Goal: Information Seeking & Learning: Learn about a topic

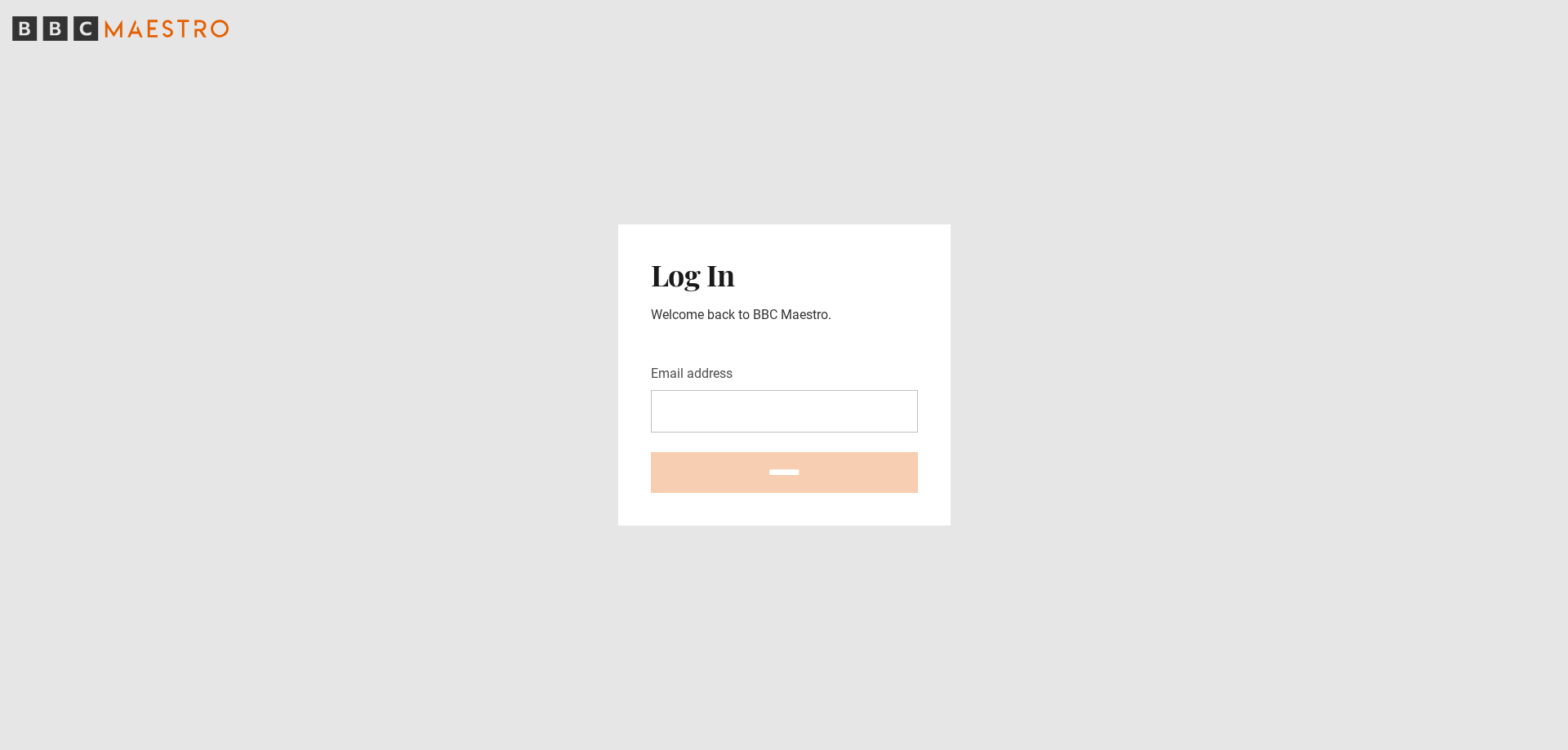
type input "**********"
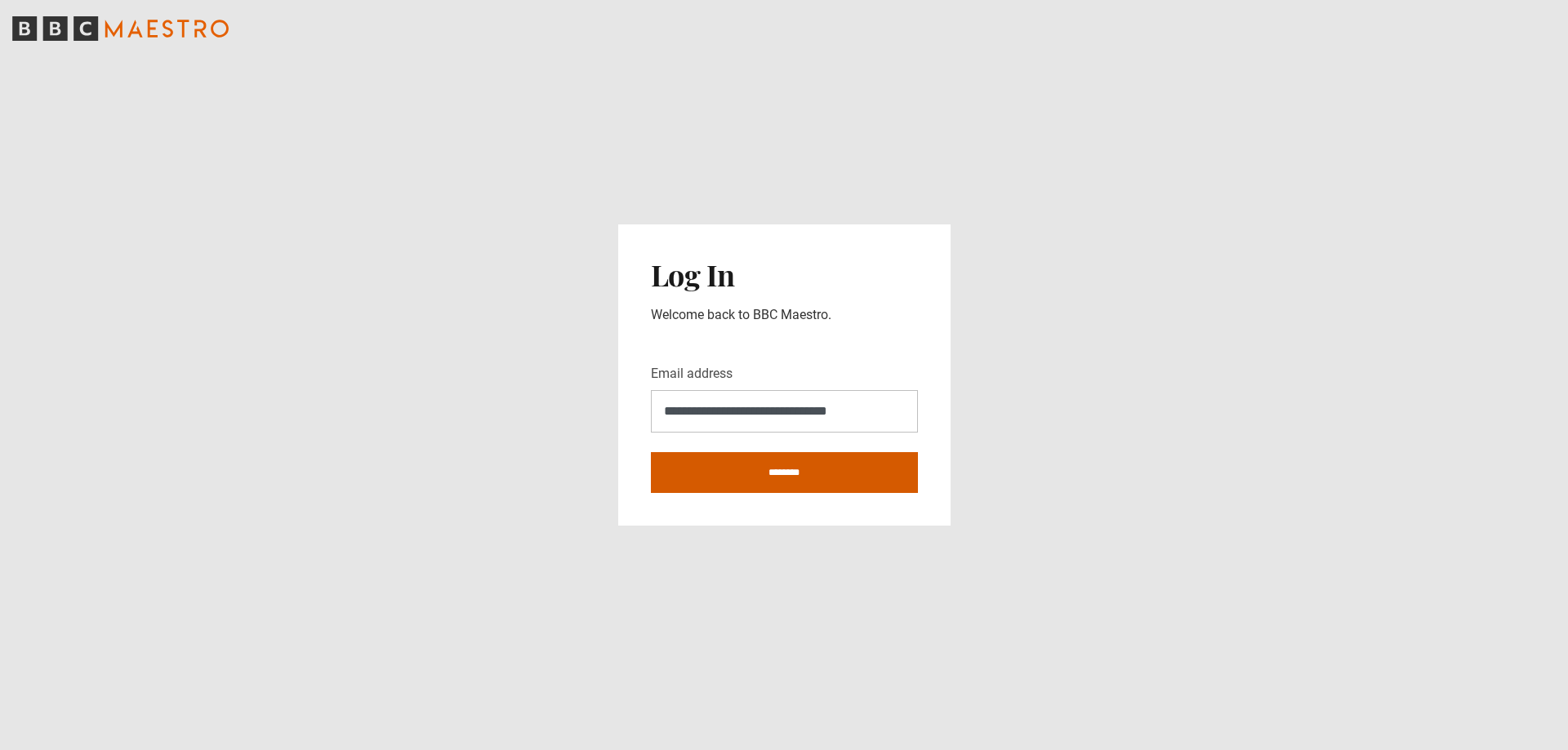
click at [788, 474] on input "********" at bounding box center [785, 473] width 267 height 41
type input "**********"
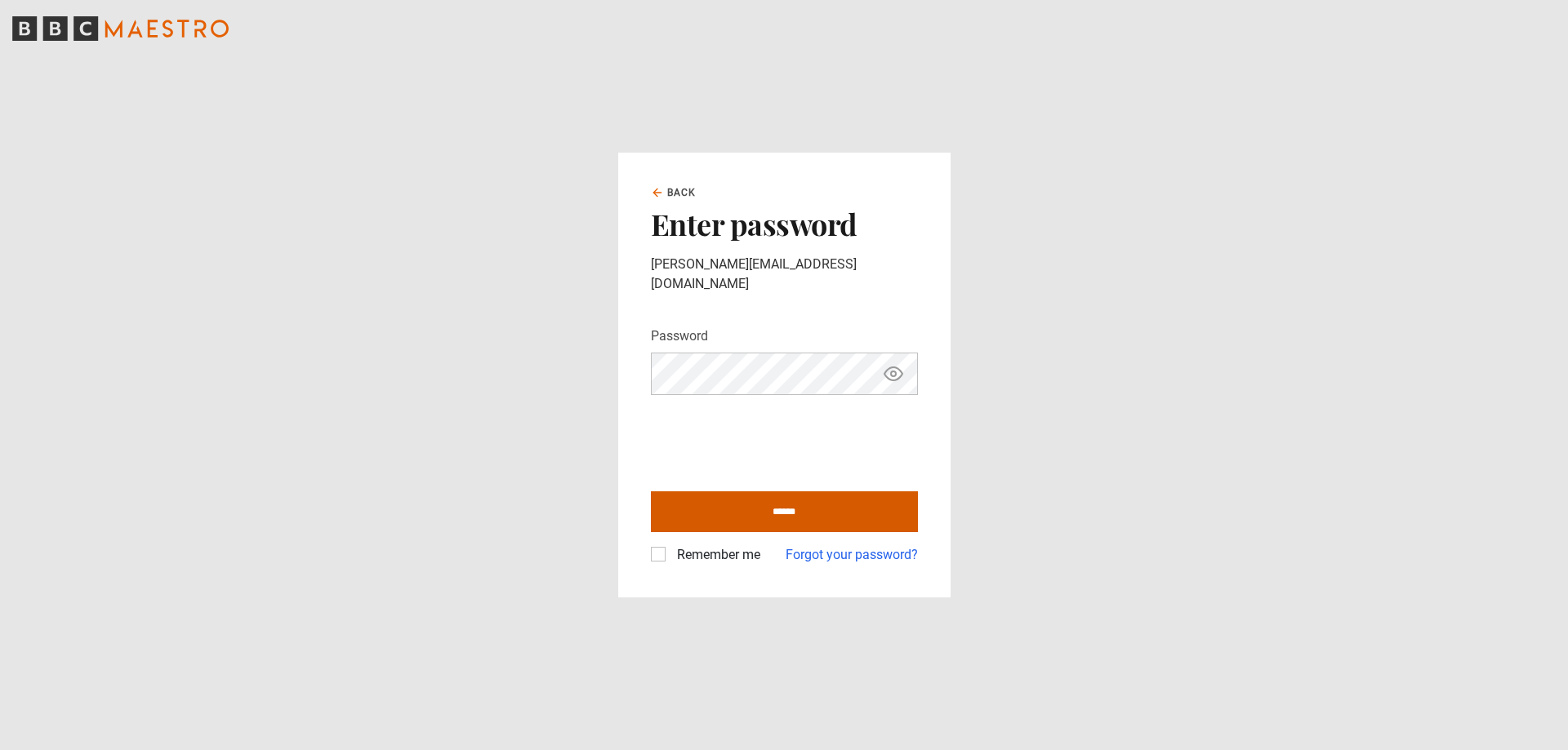
click at [788, 506] on input "******" at bounding box center [785, 512] width 267 height 41
type input "**********"
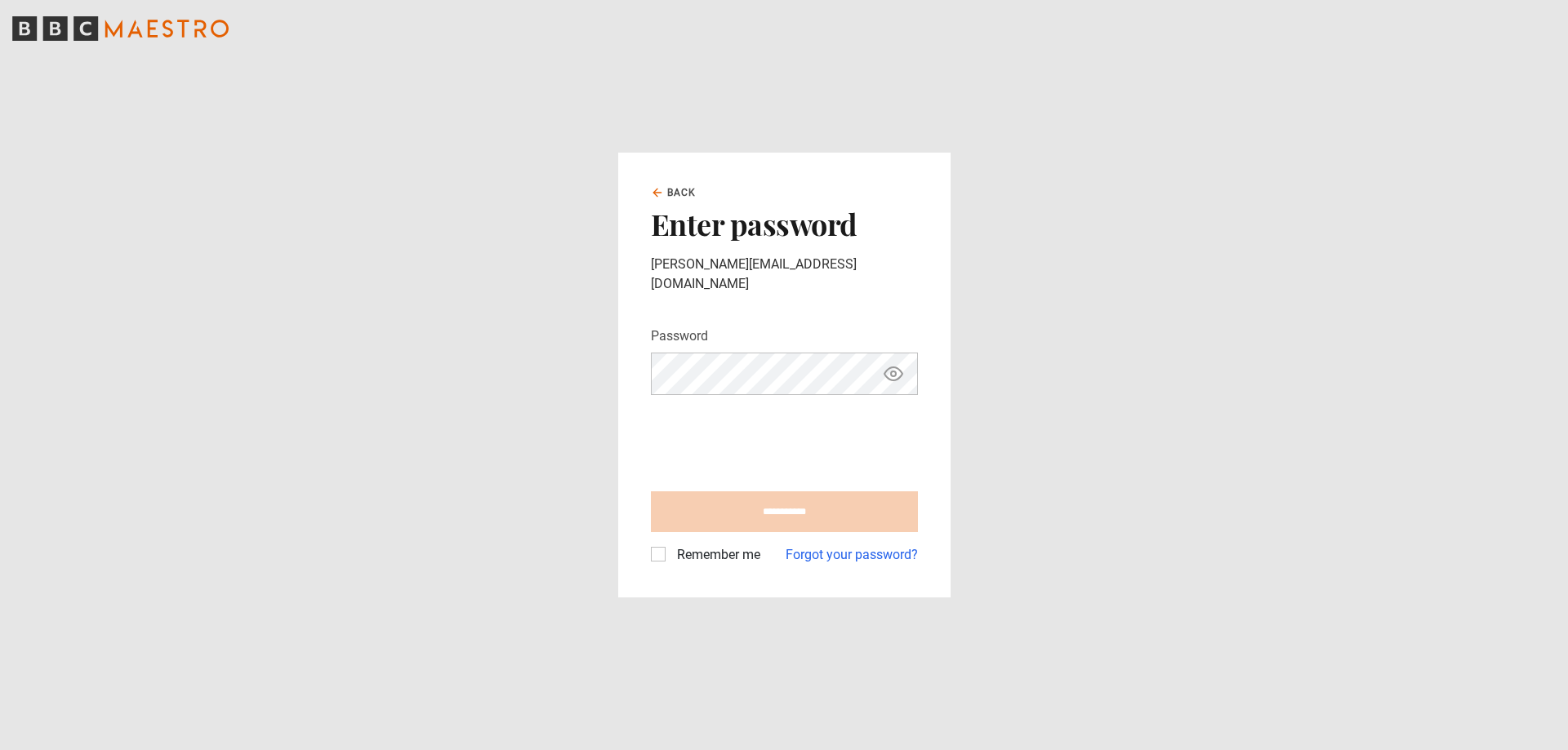
click at [695, 547] on label "Remember me" at bounding box center [715, 555] width 90 height 19
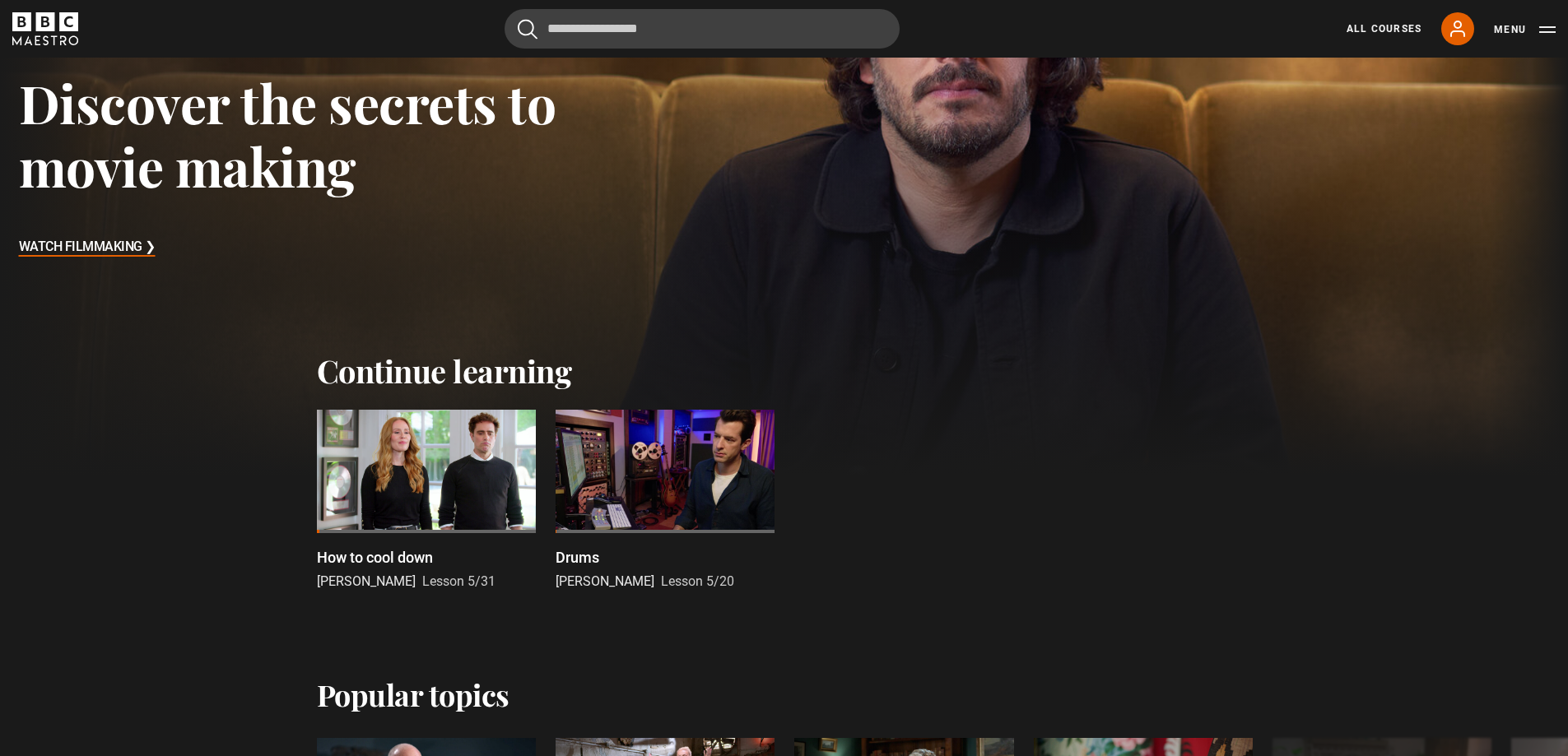
scroll to position [246, 0]
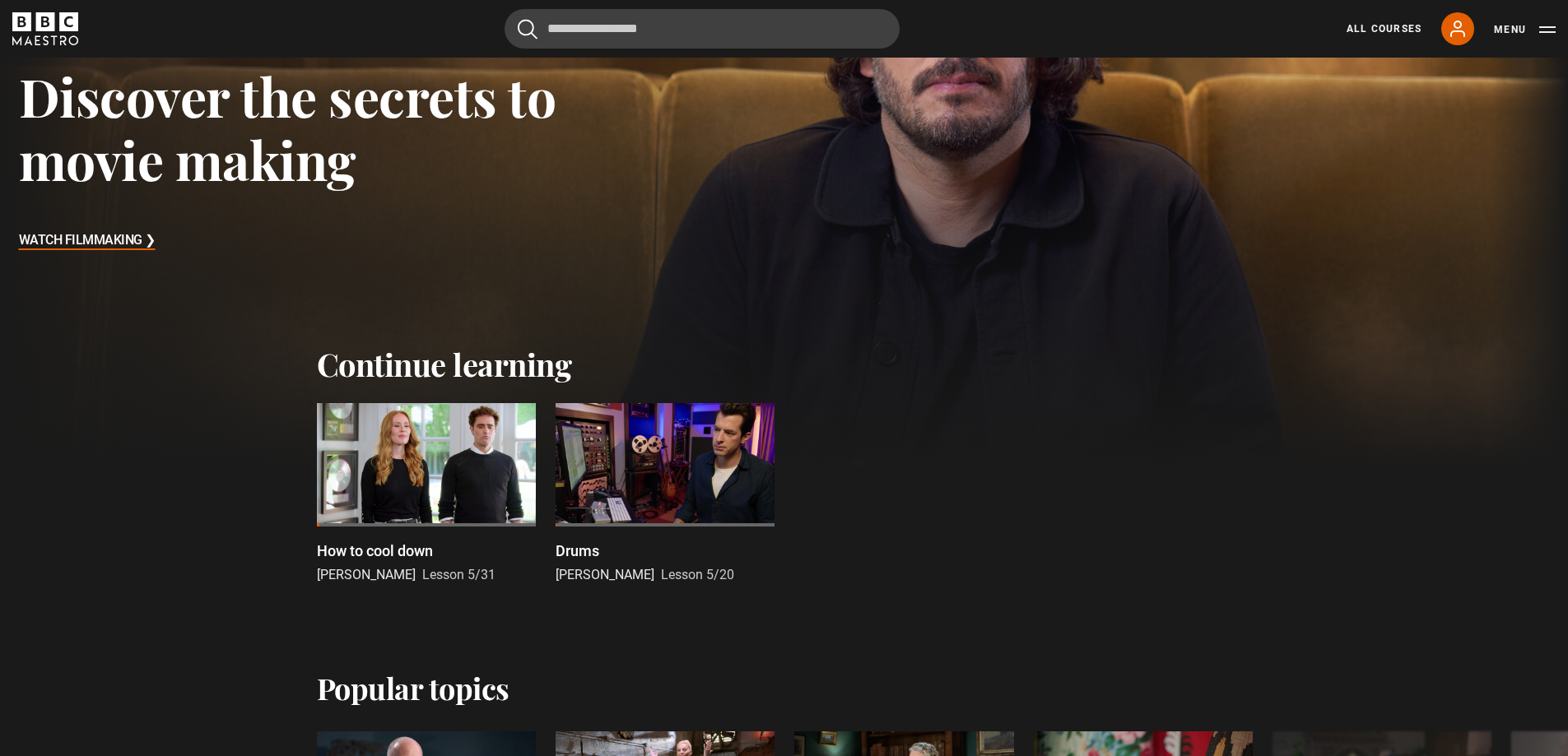
click at [493, 446] on div at bounding box center [425, 465] width 219 height 124
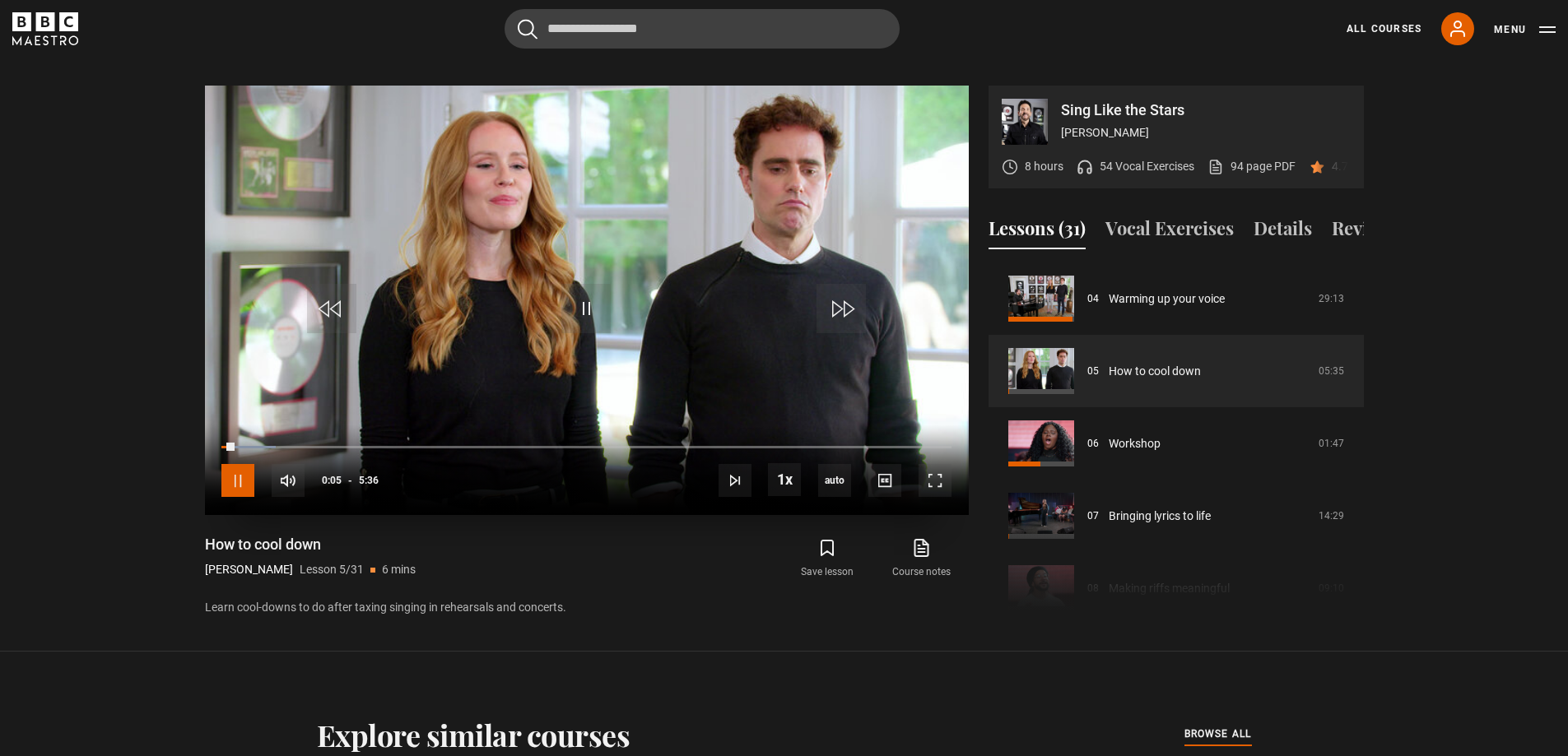
click at [232, 464] on span "Video Player" at bounding box center [238, 481] width 33 height 33
click at [1174, 215] on button "Vocal Exercises" at bounding box center [1168, 232] width 128 height 34
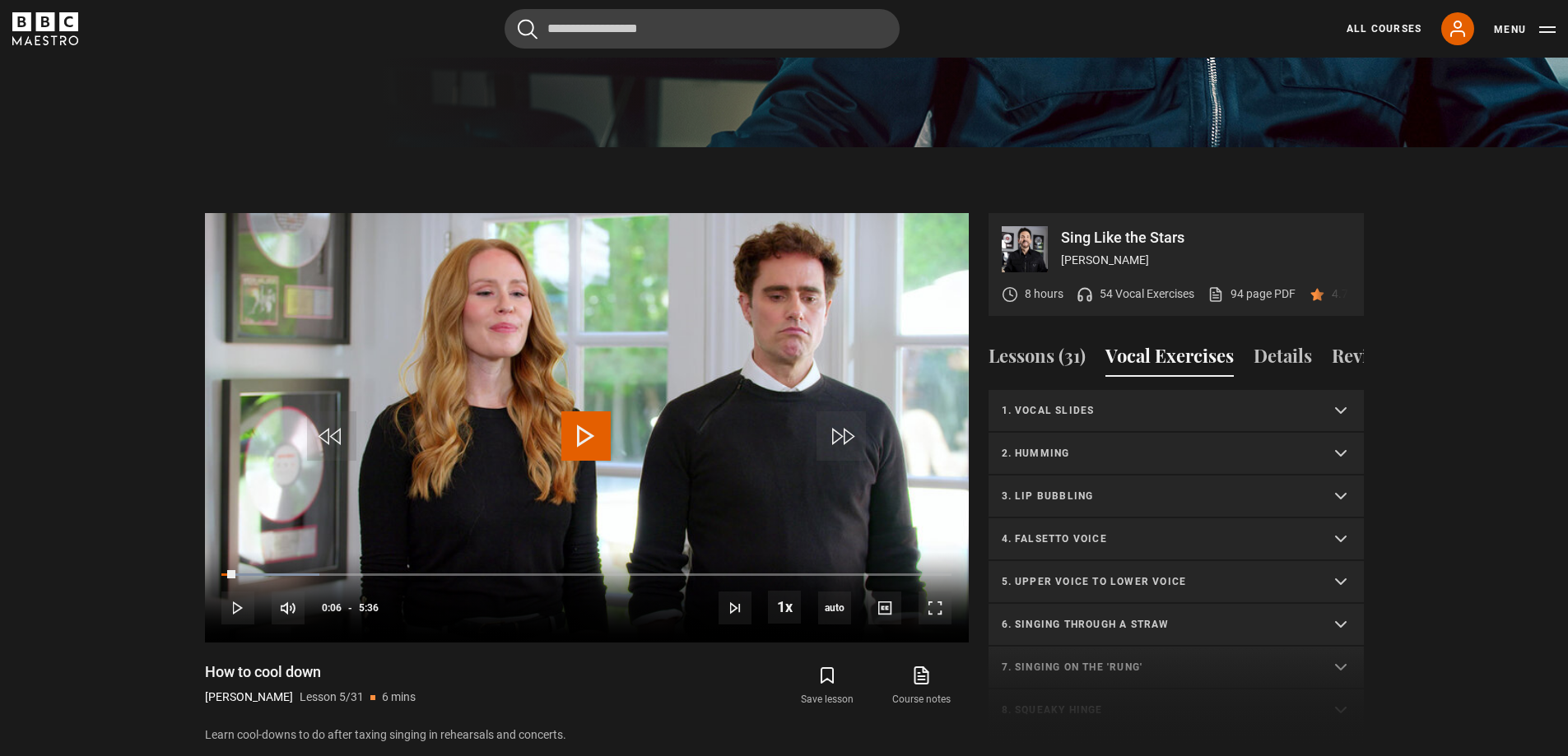
scroll to position [787, 0]
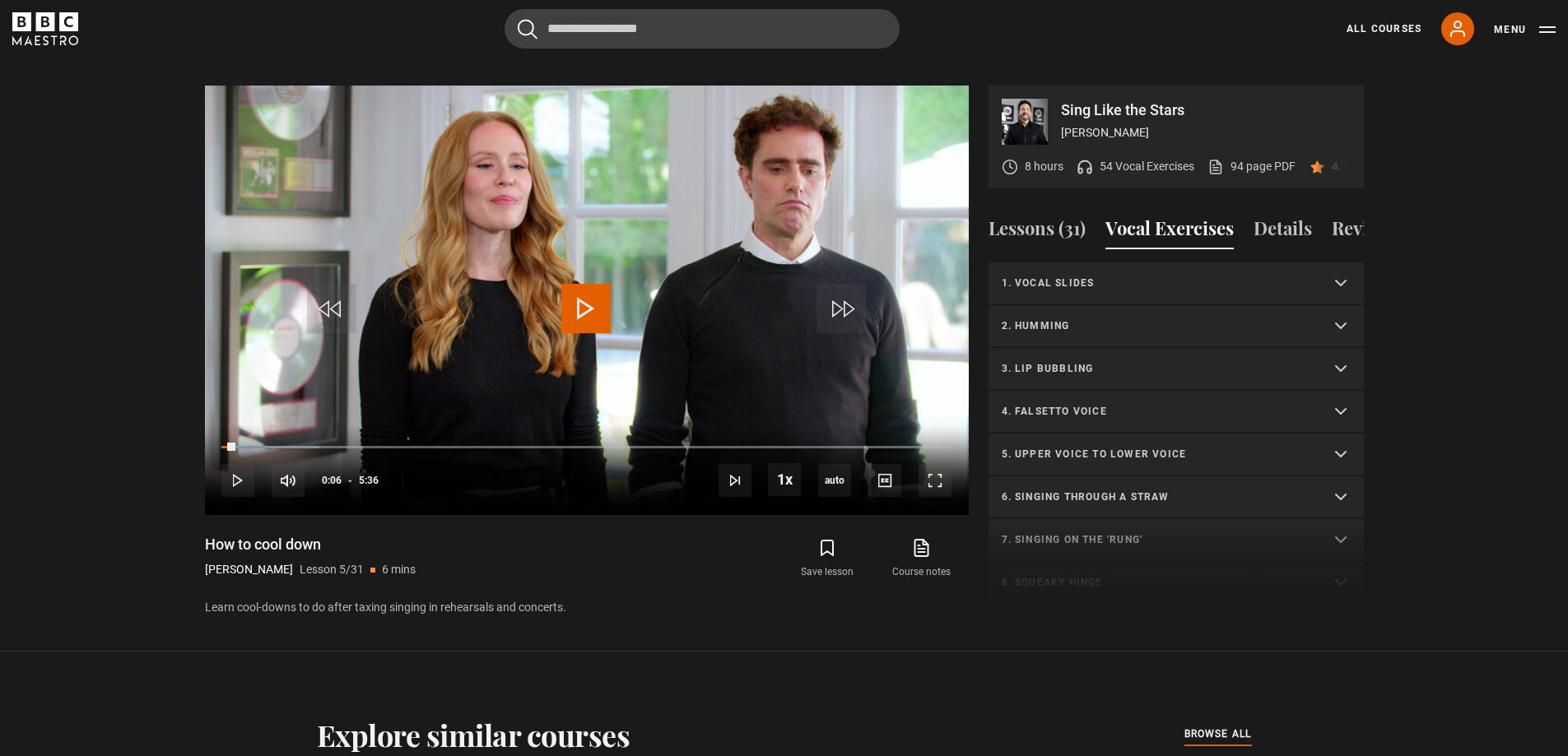
click at [1057, 279] on p "1. Vocal slides" at bounding box center [1155, 283] width 309 height 15
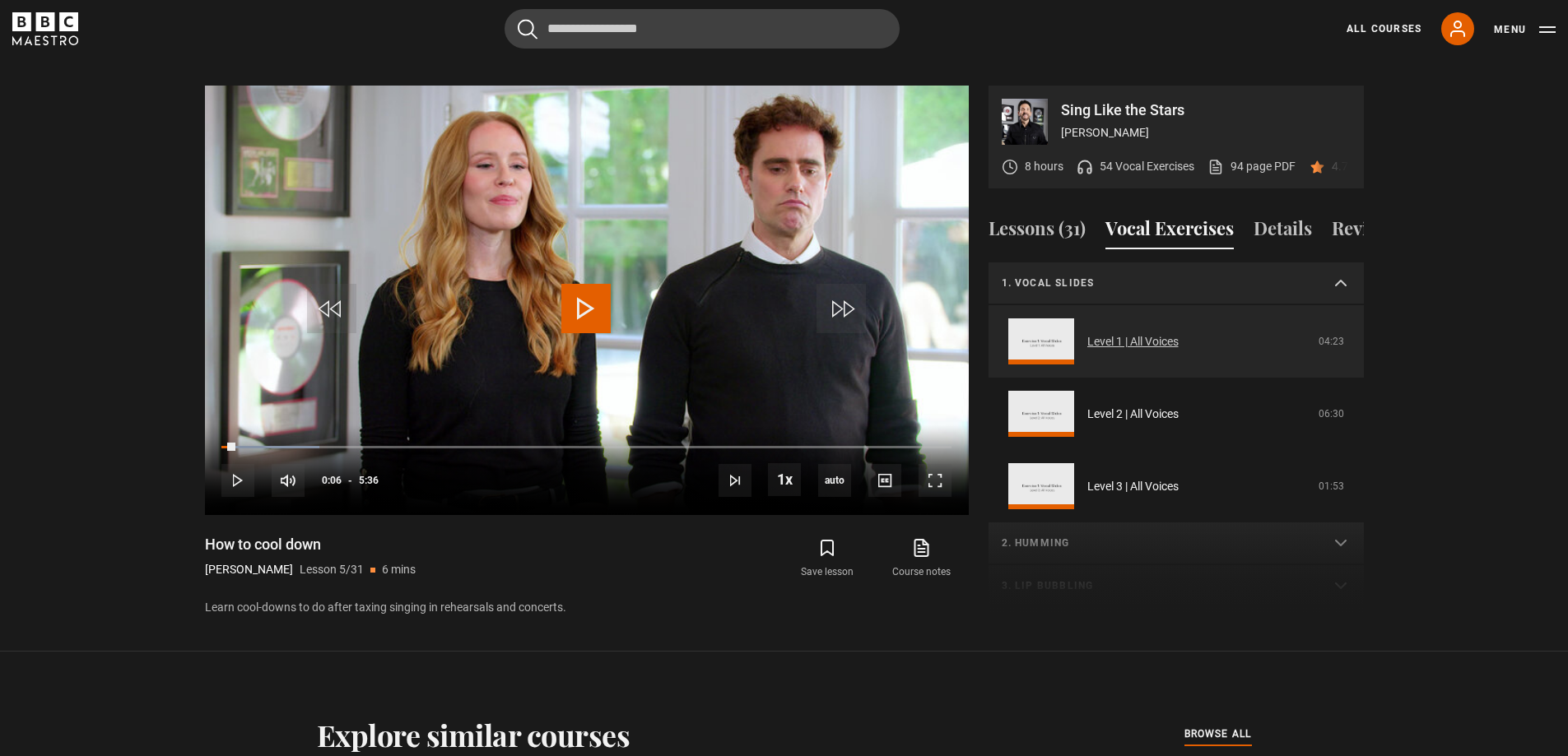
click at [1165, 343] on link "Level 1 | All Voices" at bounding box center [1132, 342] width 91 height 18
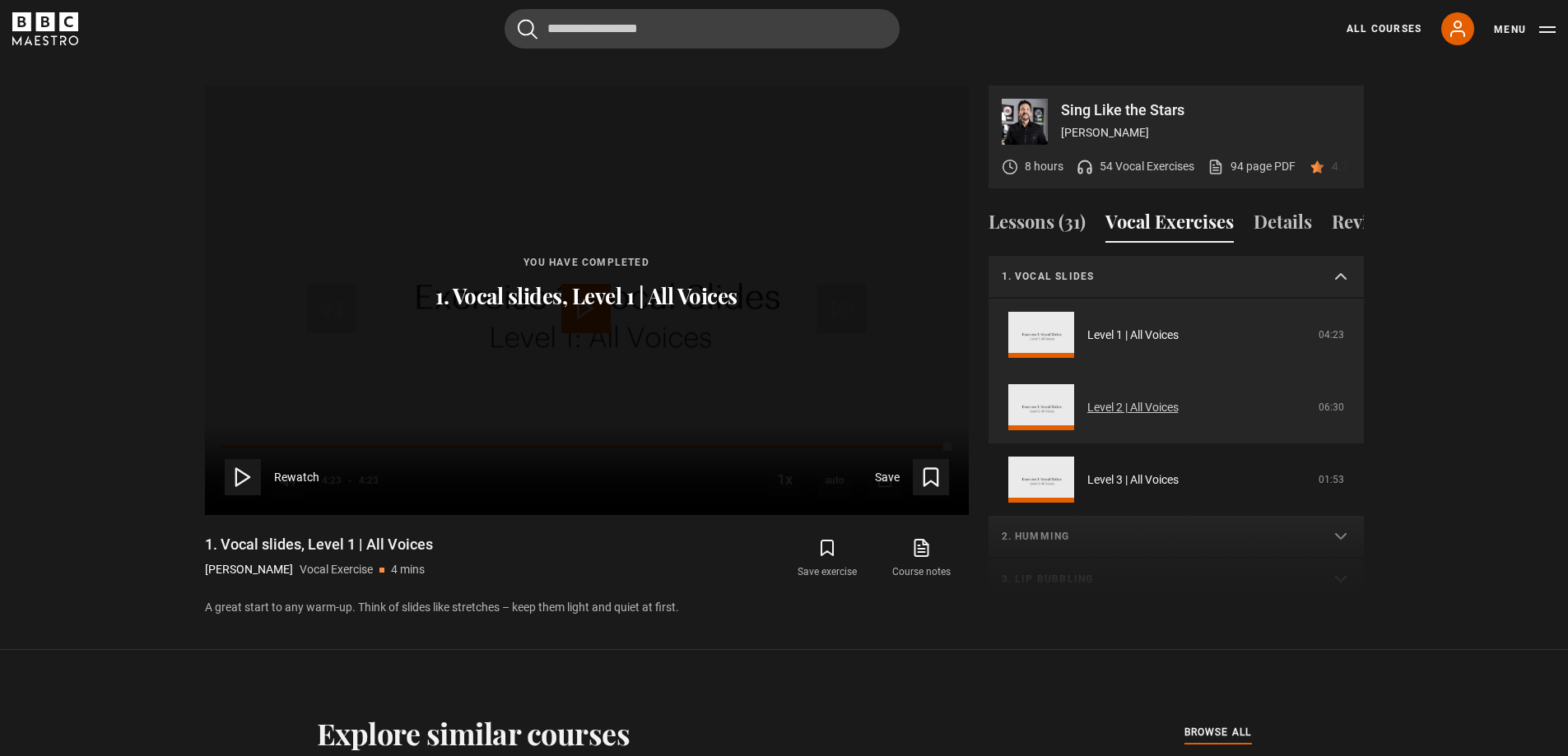
click at [1179, 406] on link "Level 2 | All Voices" at bounding box center [1132, 407] width 91 height 18
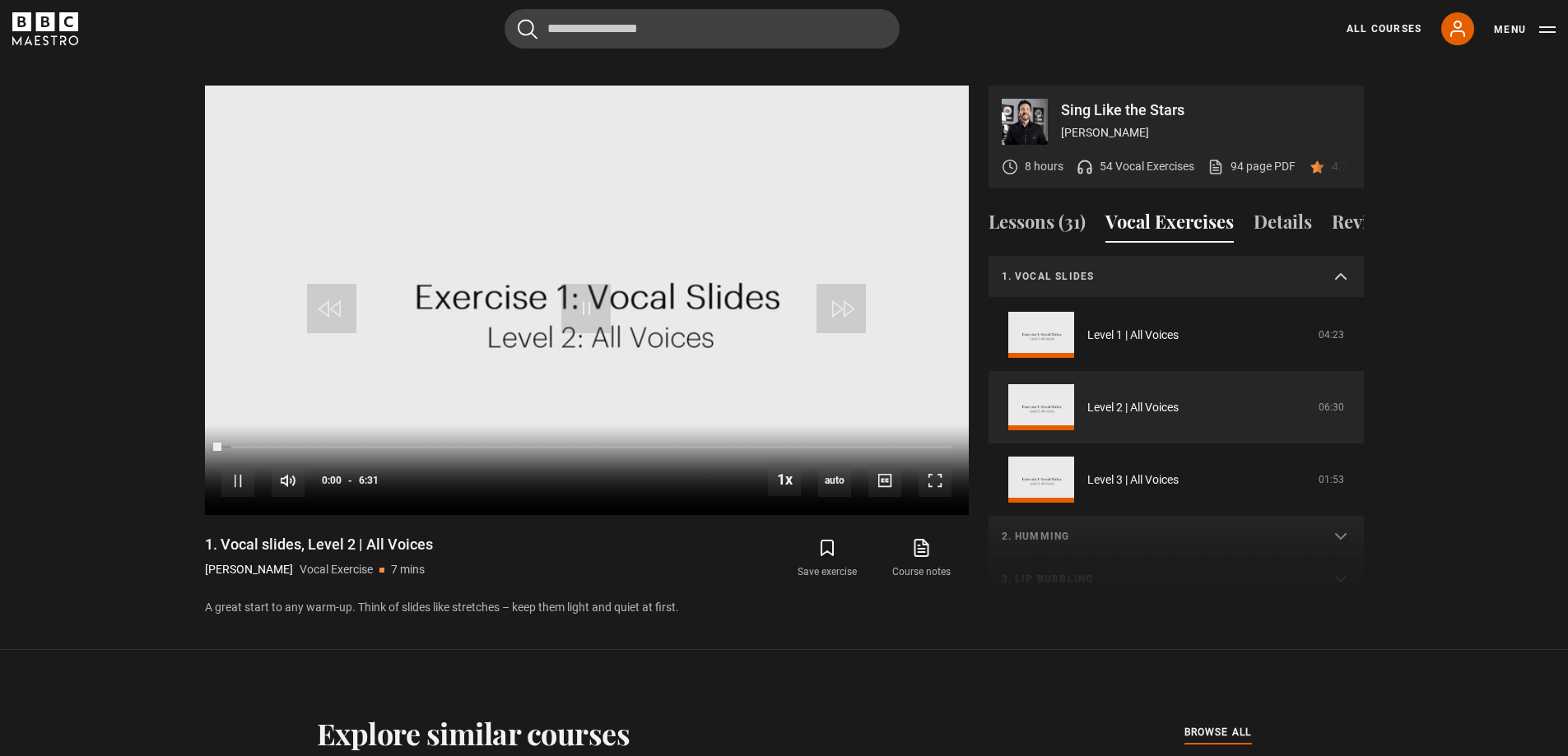
scroll to position [42, 0]
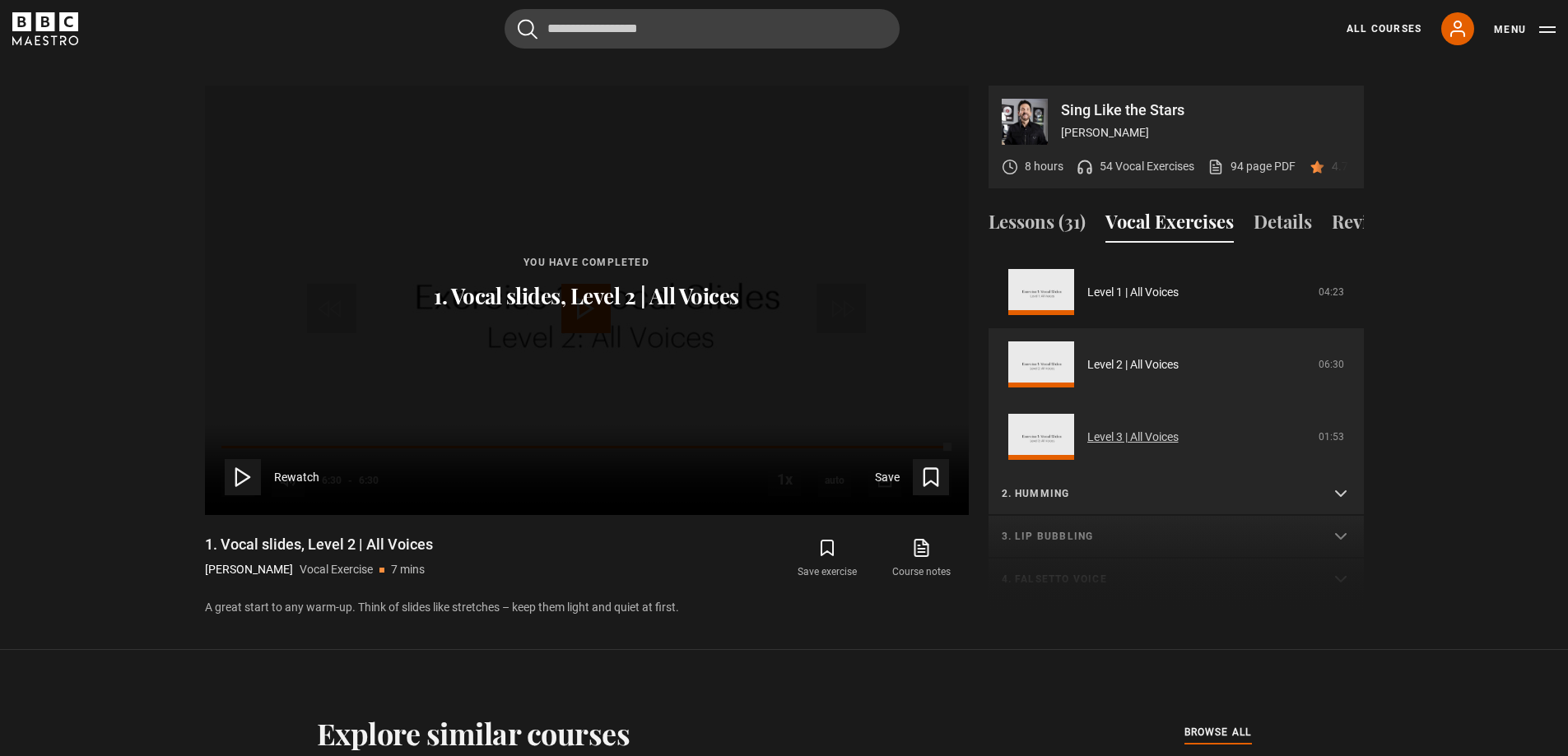
click at [1141, 432] on link "Level 3 | All Voices" at bounding box center [1132, 438] width 91 height 18
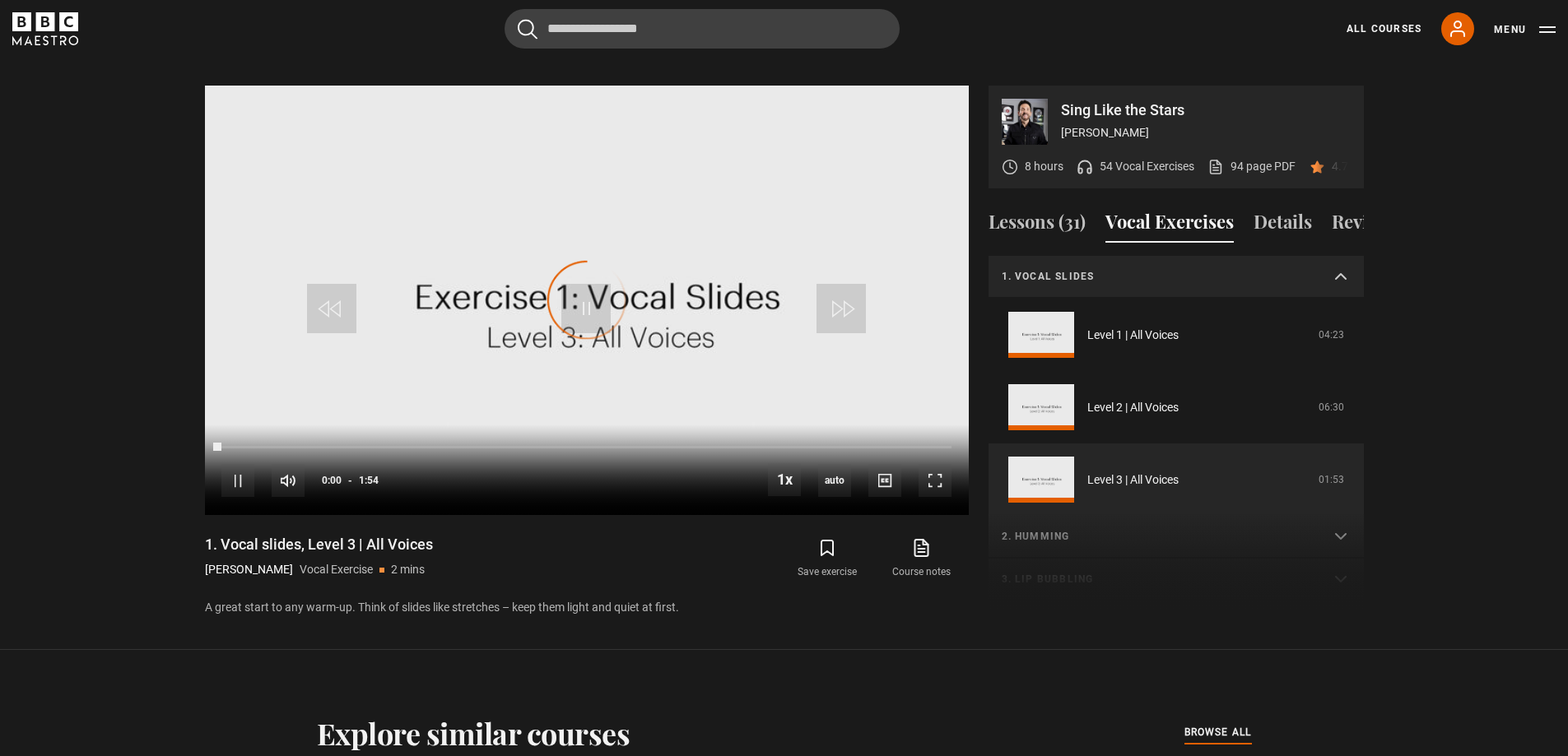
scroll to position [115, 0]
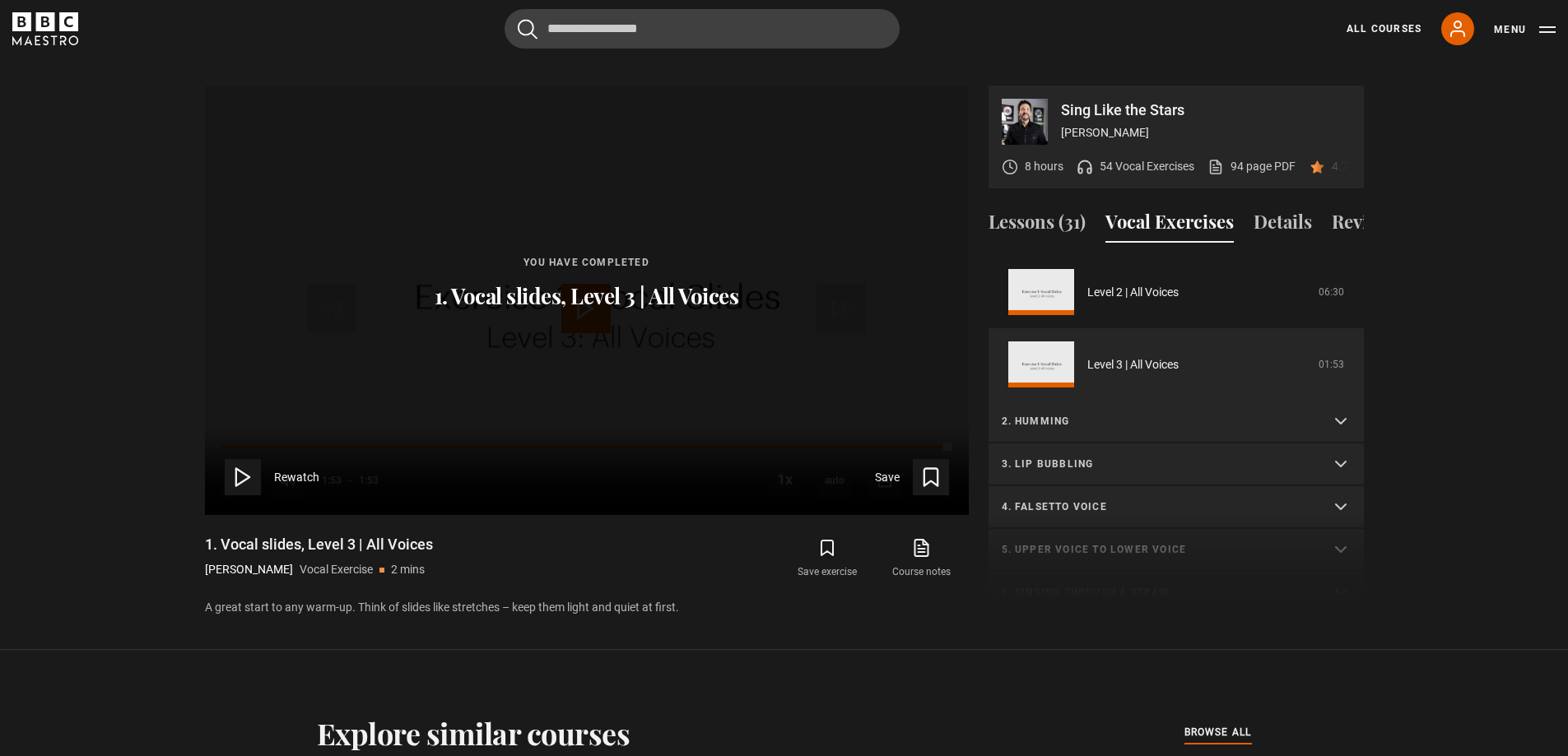
click at [1132, 429] on p "2. Humming" at bounding box center [1155, 421] width 309 height 15
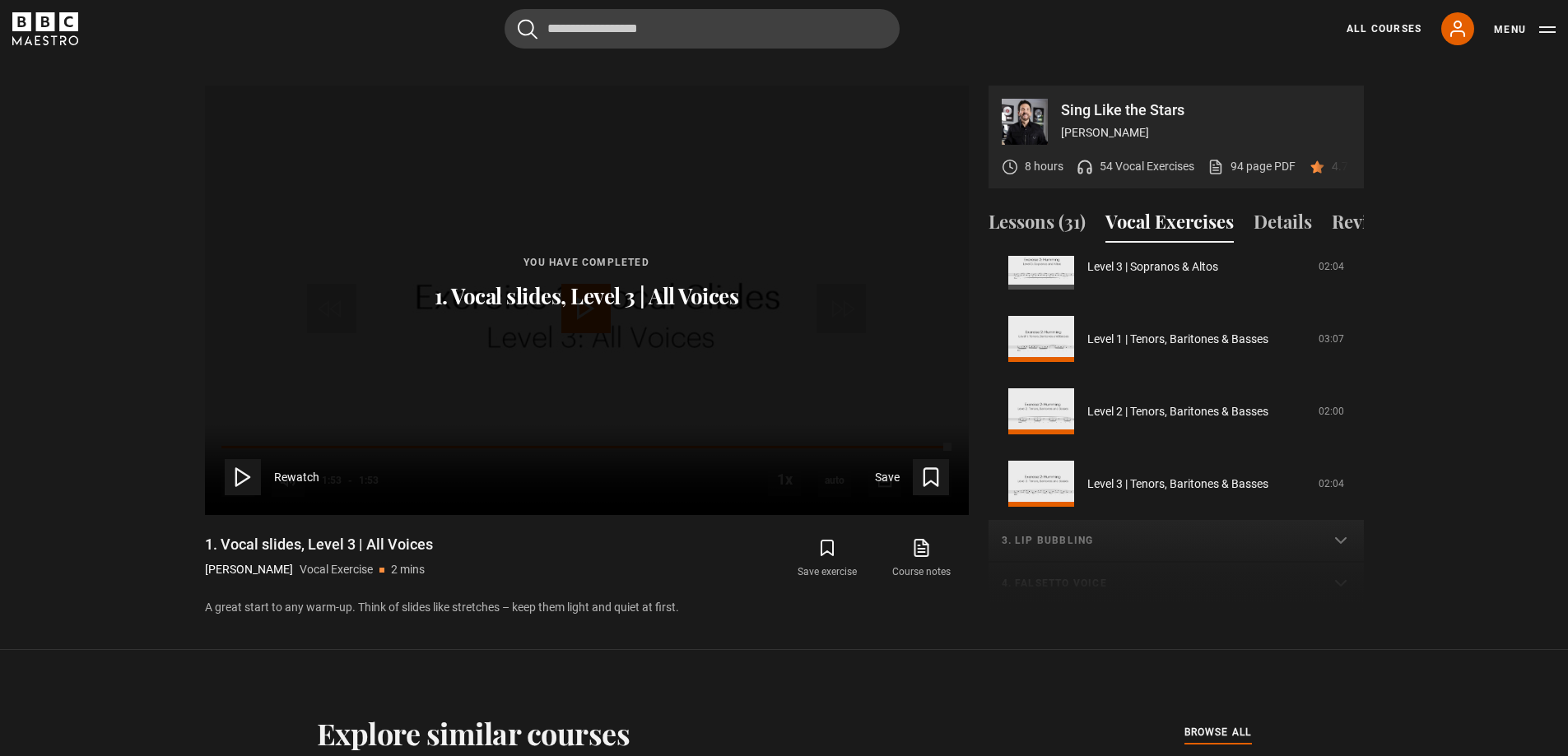
scroll to position [444, 0]
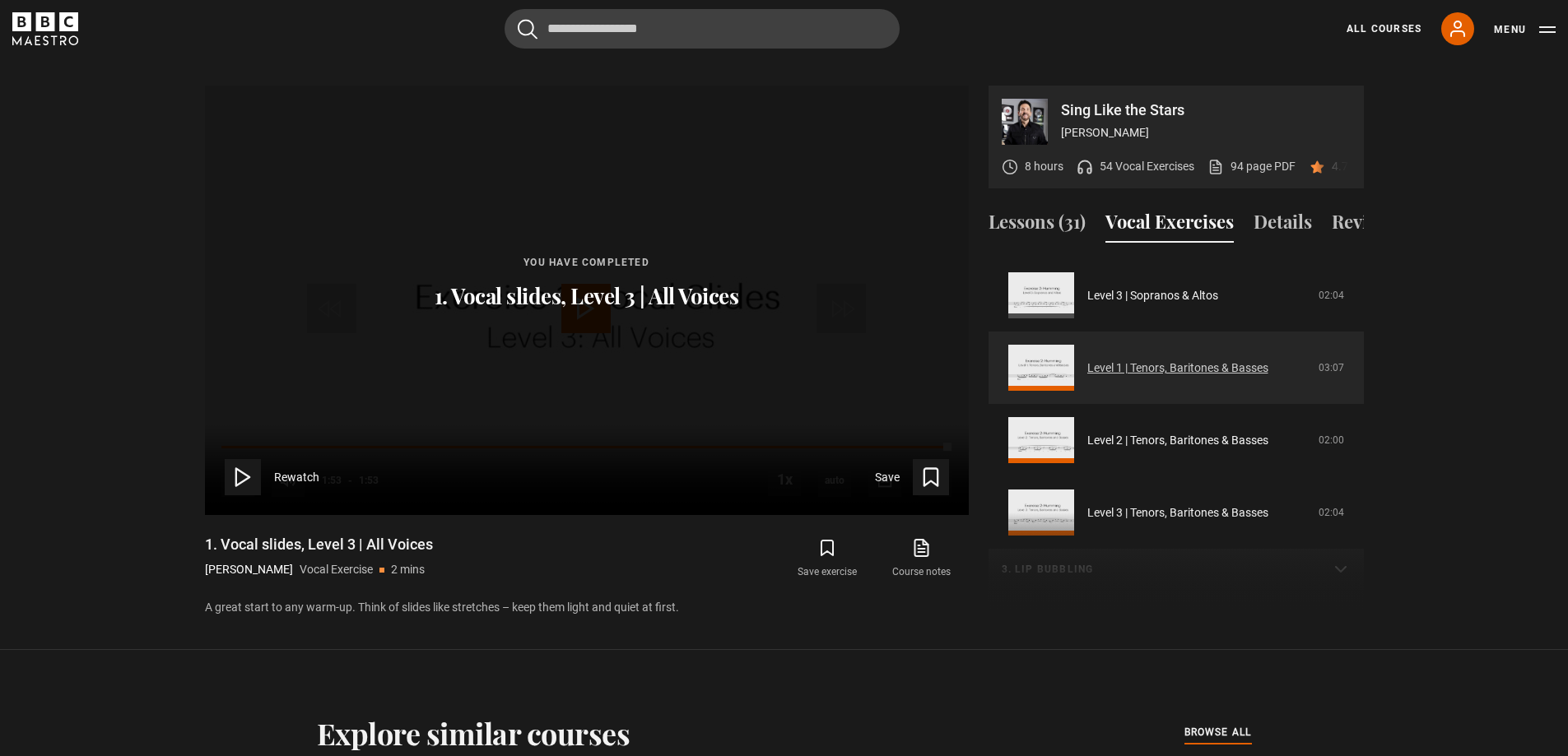
click at [1156, 366] on link "Level 1 | Tenors, Baritones & Basses" at bounding box center [1178, 368] width 181 height 18
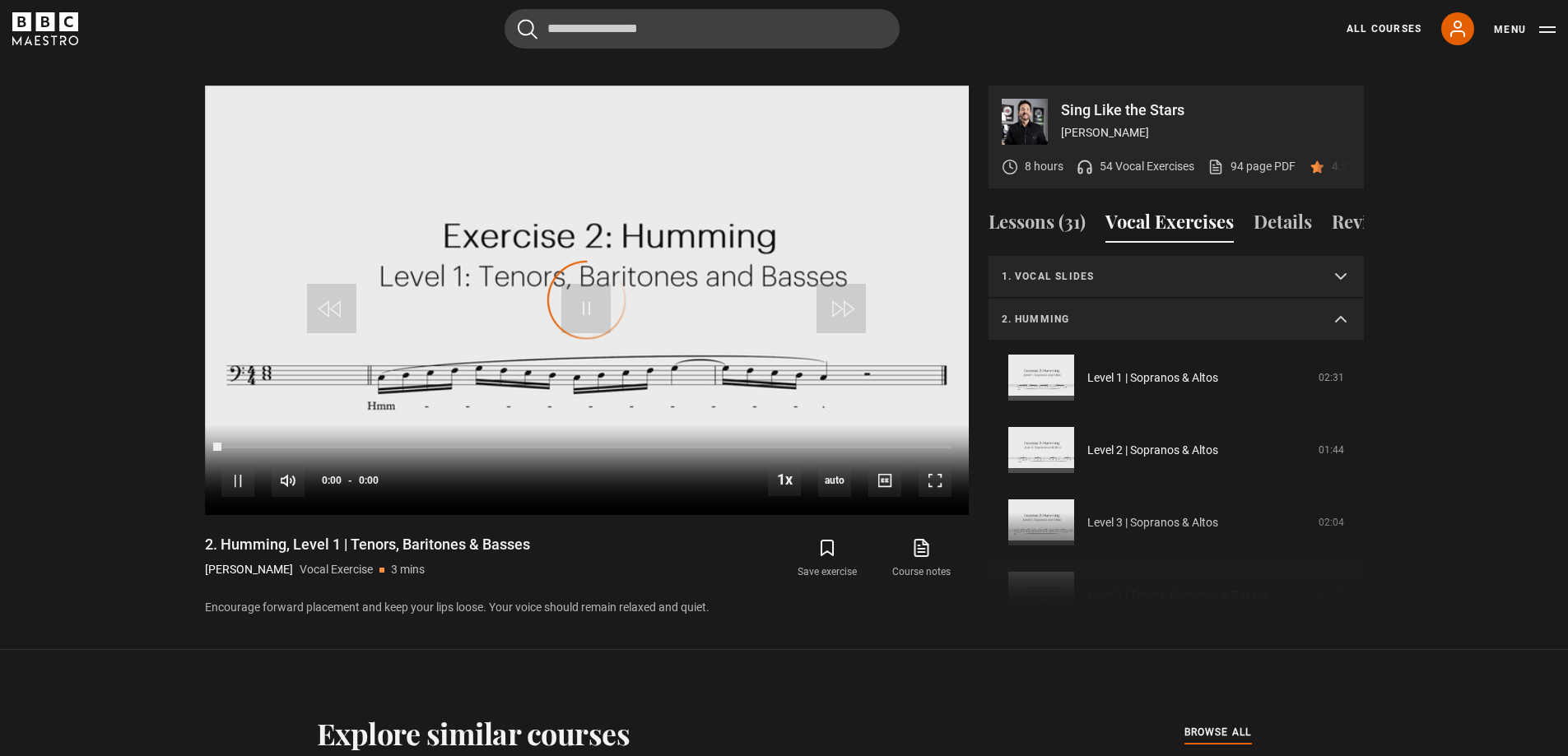
scroll to position [231, 0]
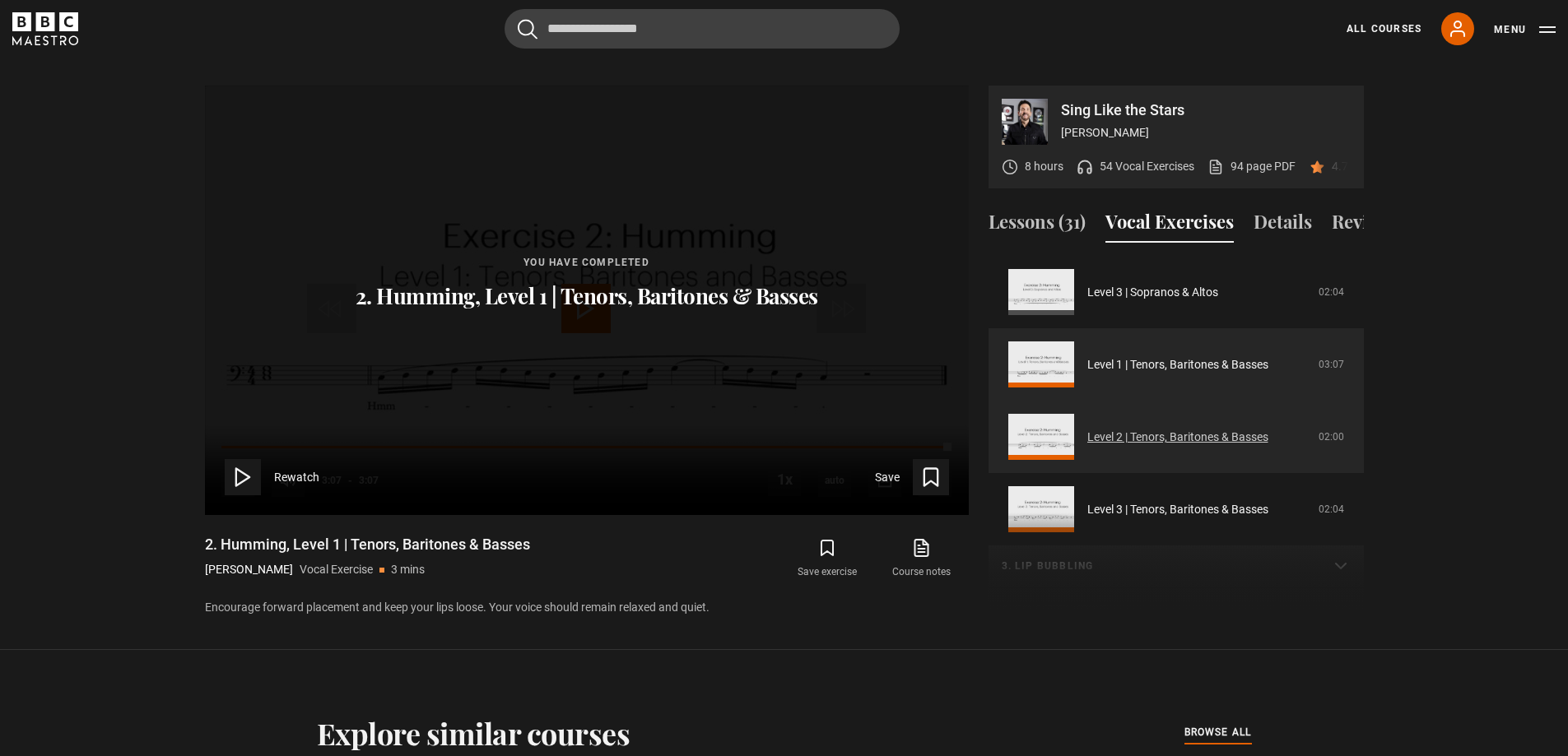
click at [1159, 440] on link "Level 2 | Tenors, Baritones & Basses" at bounding box center [1178, 438] width 181 height 18
click at [1128, 446] on link "Level 3 | Tenors, Baritones & Basses" at bounding box center [1178, 438] width 181 height 18
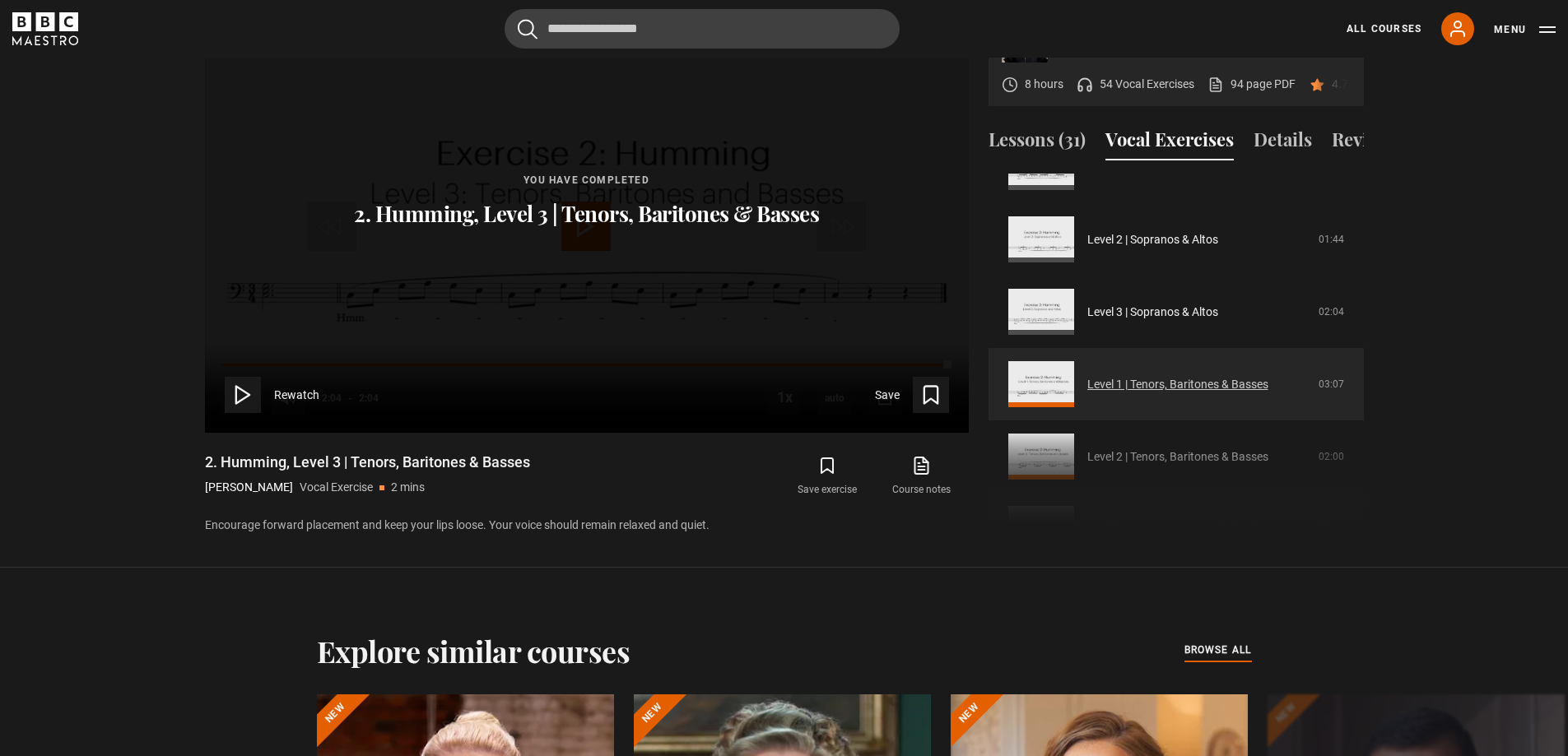
scroll to position [376, 0]
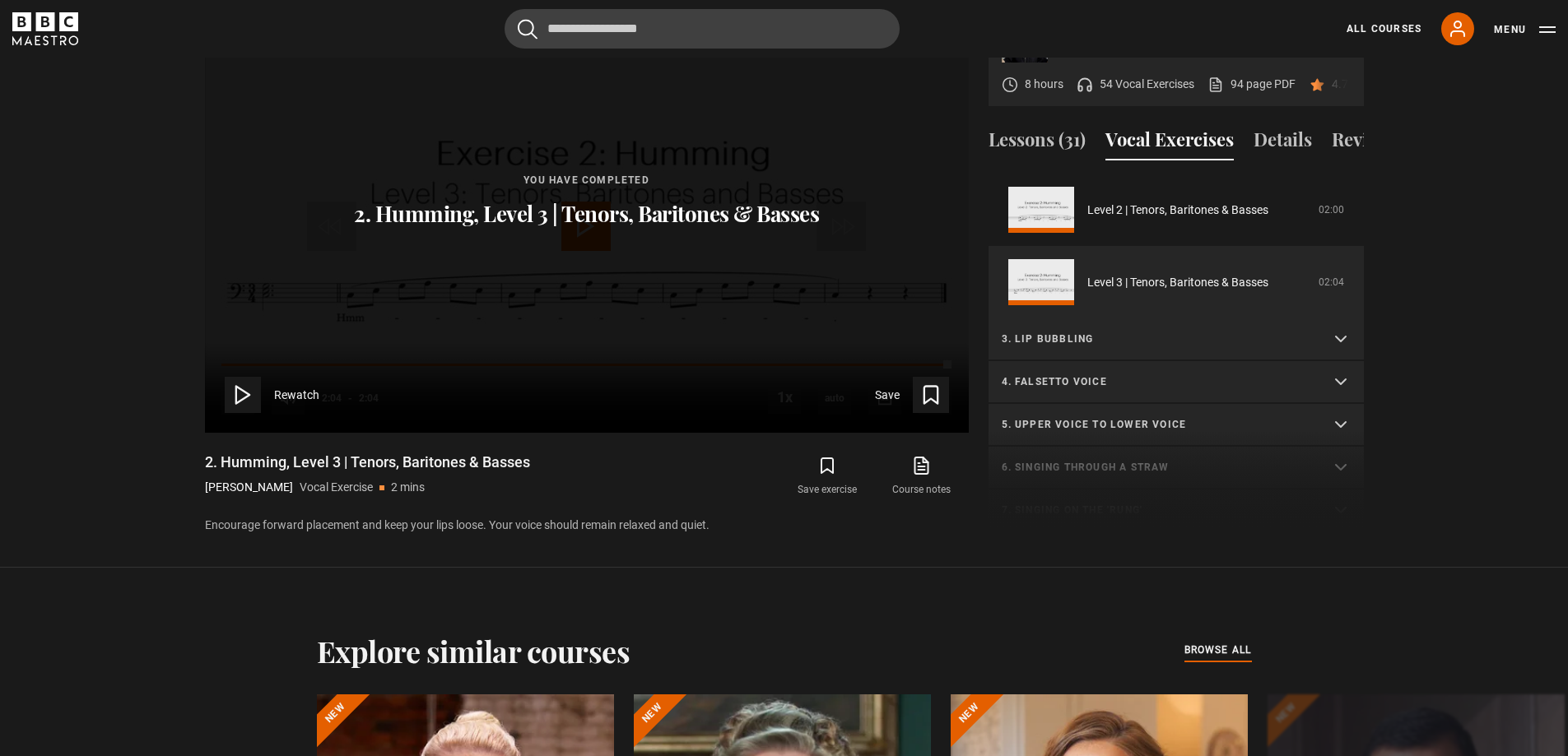
click at [1214, 333] on p "3. Lip bubbling" at bounding box center [1155, 339] width 309 height 15
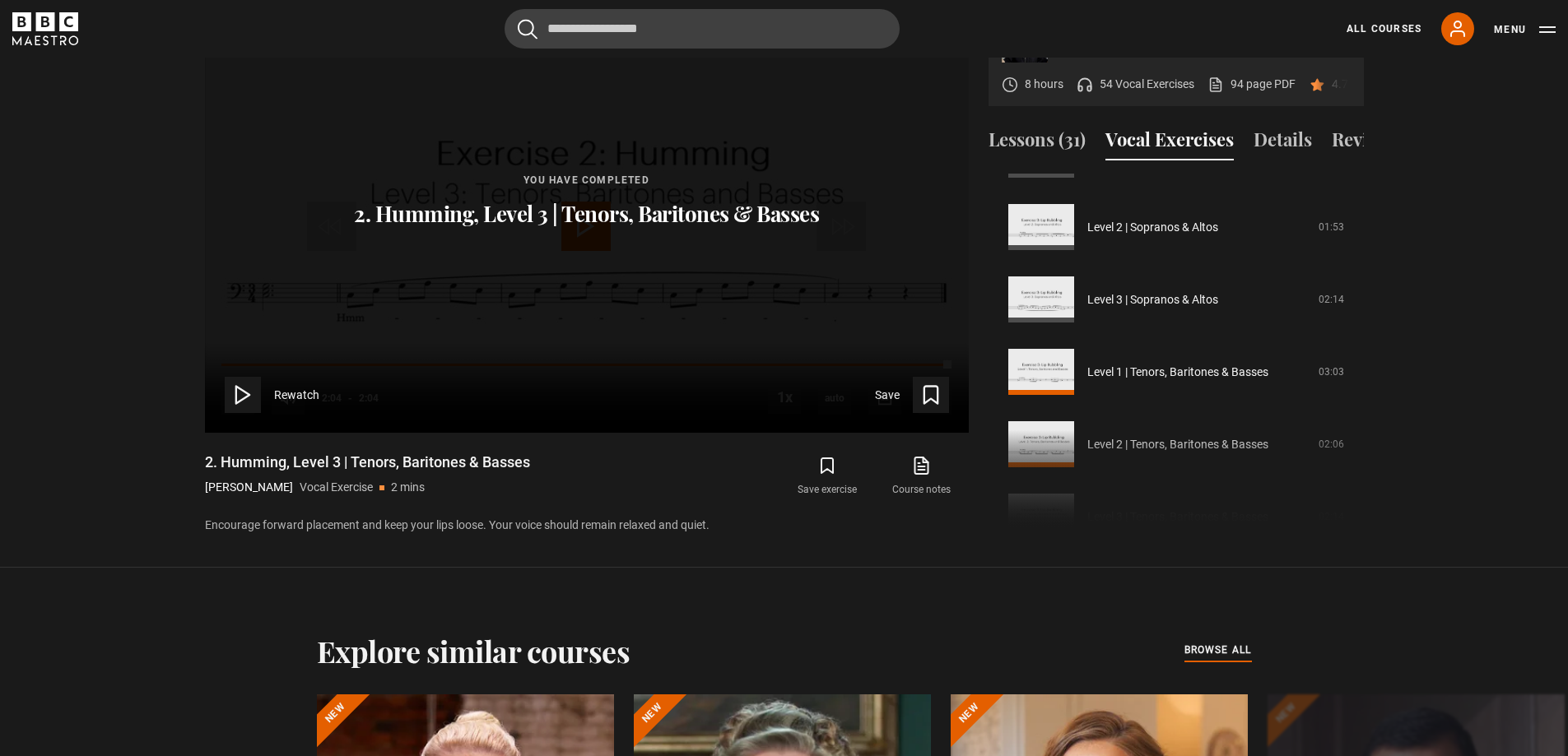
scroll to position [622, 0]
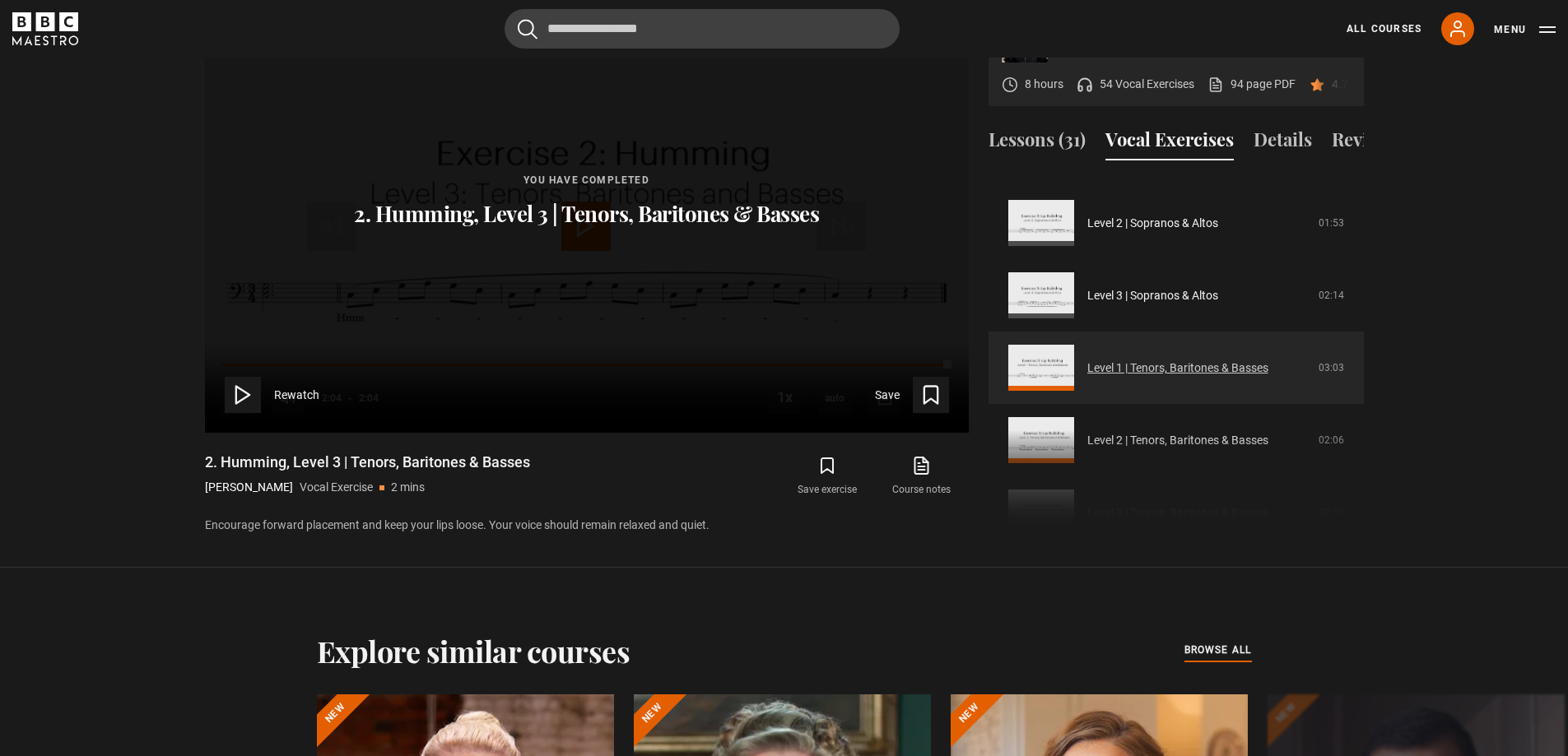
click at [1200, 368] on link "Level 1 | Tenors, Baritones & Basses" at bounding box center [1178, 368] width 181 height 18
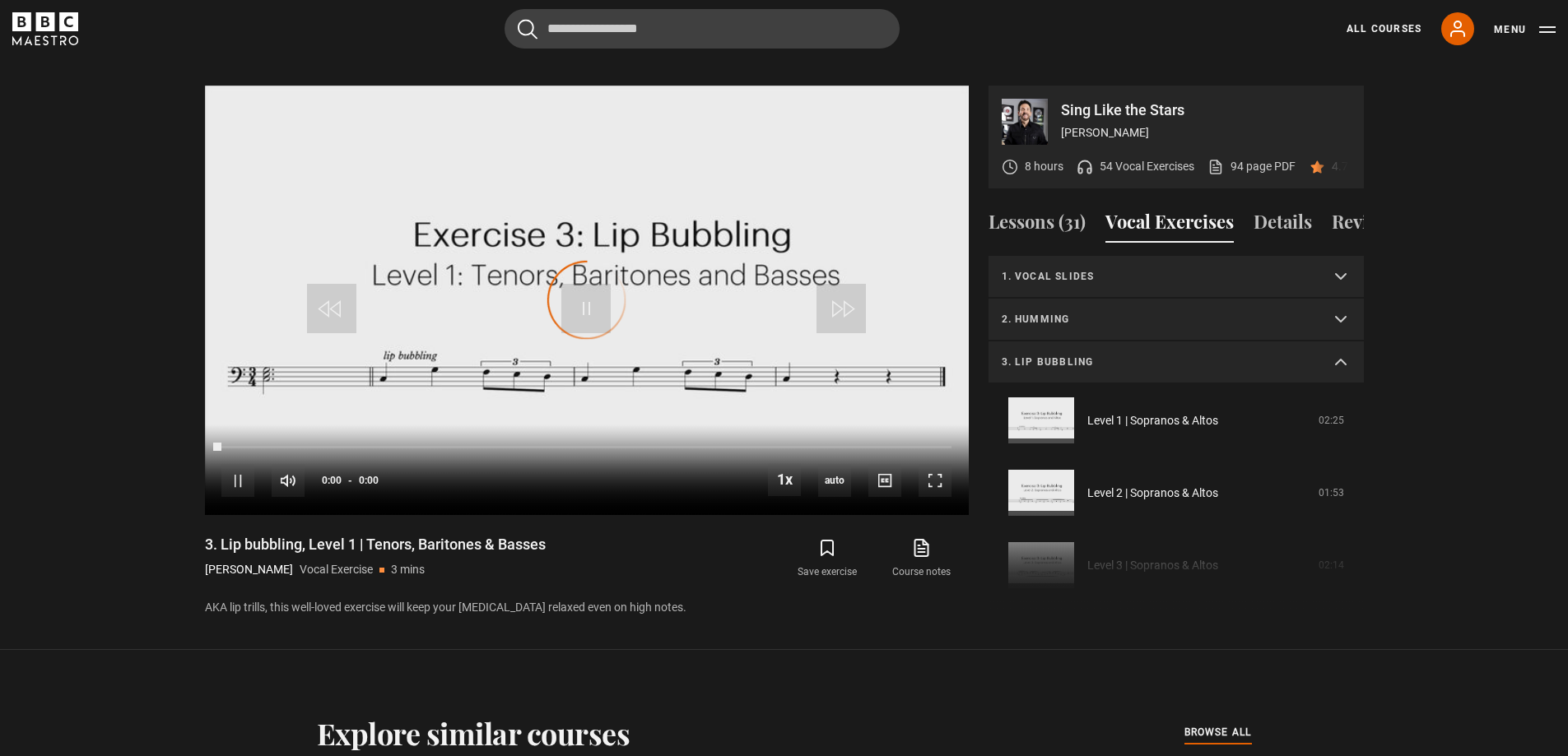
scroll to position [273, 0]
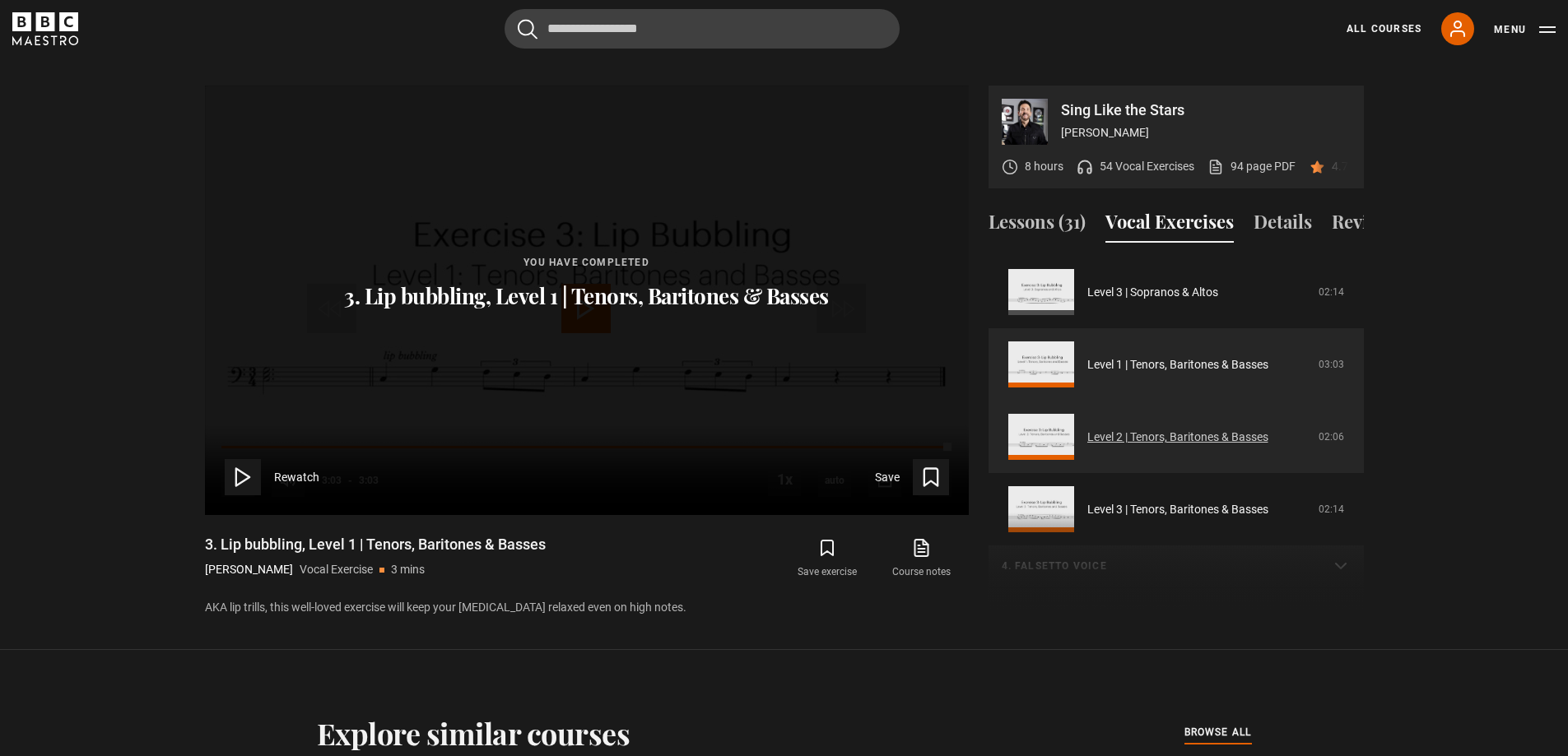
click at [1180, 445] on link "Level 2 | Tenors, Baritones & Basses" at bounding box center [1178, 438] width 181 height 18
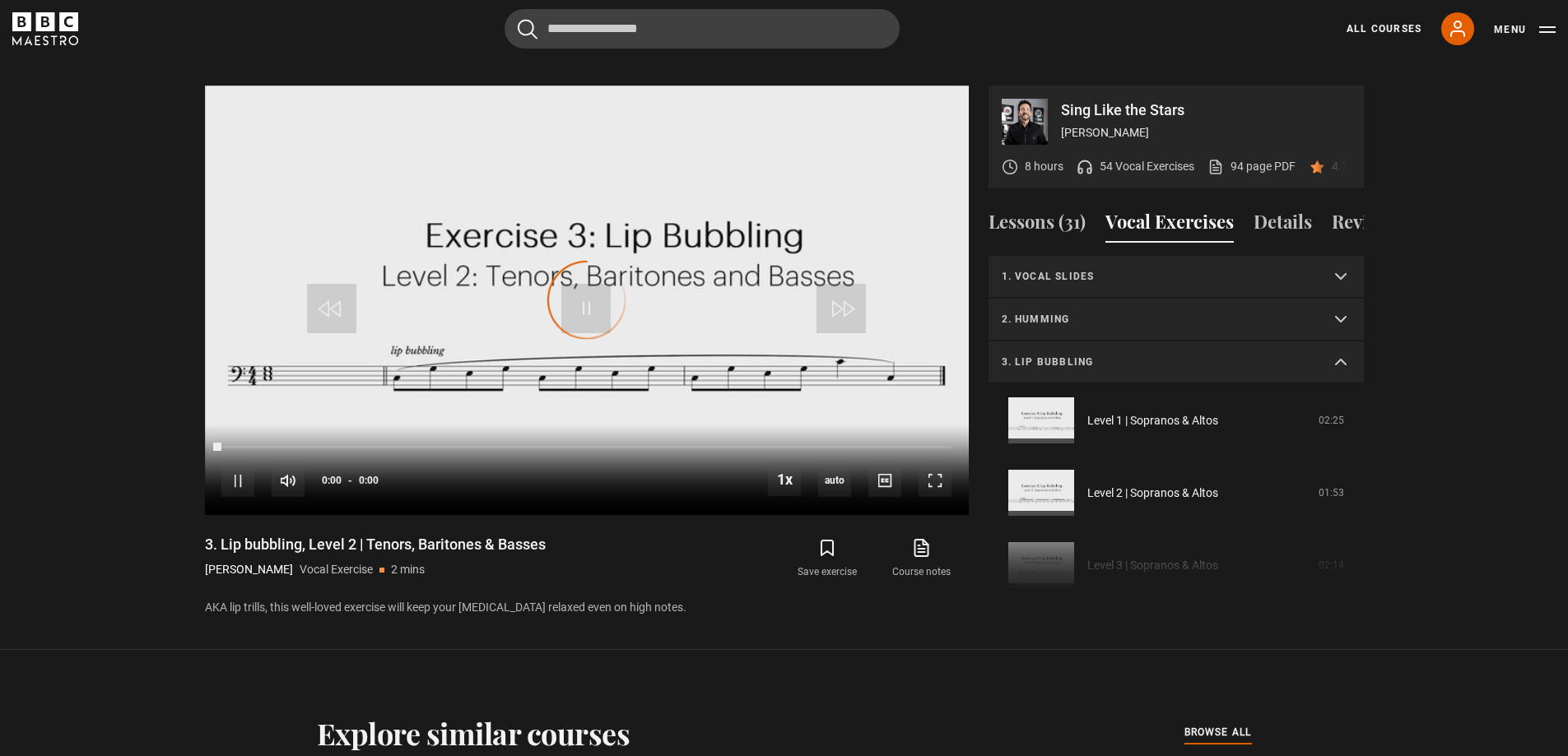
scroll to position [345, 0]
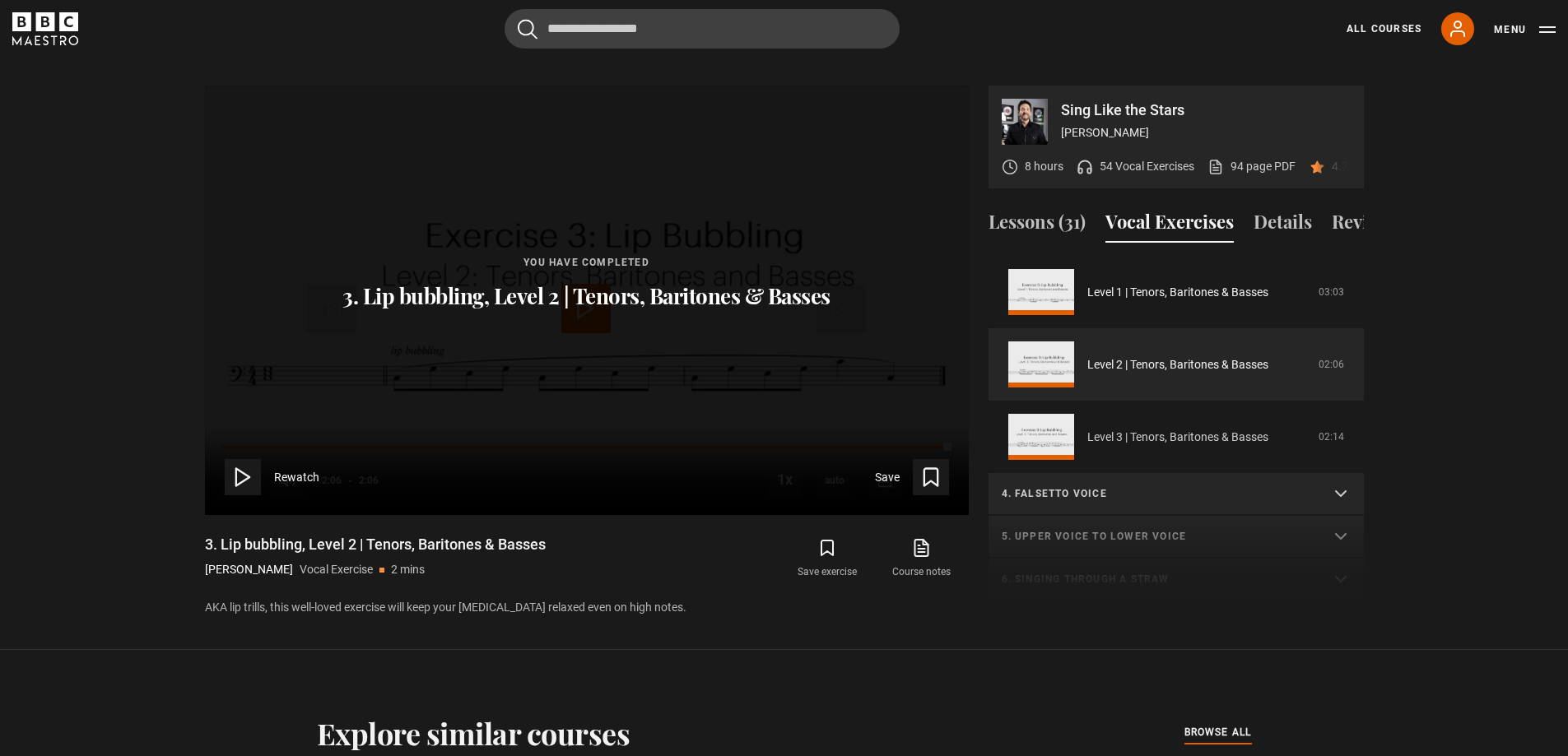
click at [1157, 433] on link "Level 3 | Tenors, Baritones & Basses" at bounding box center [1178, 438] width 181 height 18
